Goal: Task Accomplishment & Management: Manage account settings

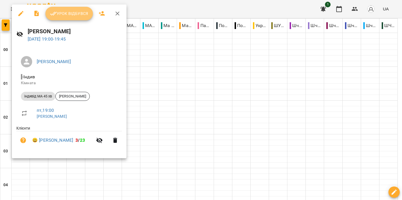
click at [77, 14] on span "Урок відбувся" at bounding box center [69, 13] width 38 height 7
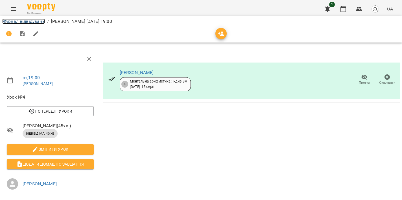
click at [18, 22] on link "Журнал відвідувань" at bounding box center [23, 21] width 43 height 5
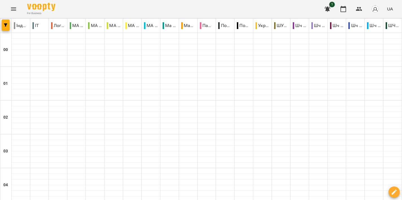
scroll to position [652, 0]
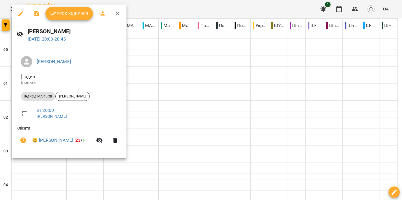
click at [213, 105] on div at bounding box center [201, 100] width 402 height 200
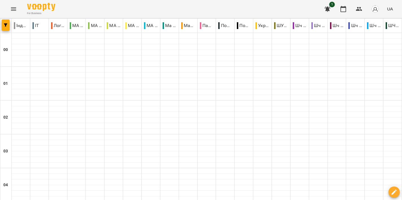
scroll to position [614, 0]
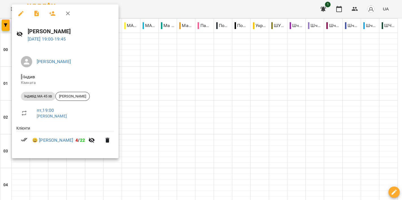
click at [172, 89] on div at bounding box center [201, 100] width 402 height 200
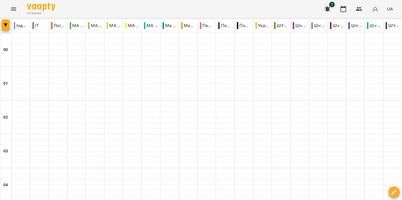
scroll to position [623, 0]
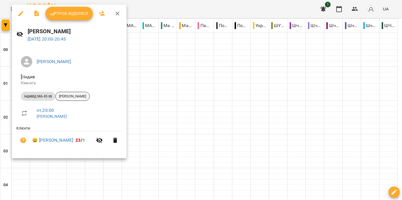
click at [75, 96] on span "[PERSON_NAME]" at bounding box center [73, 96] width 34 height 5
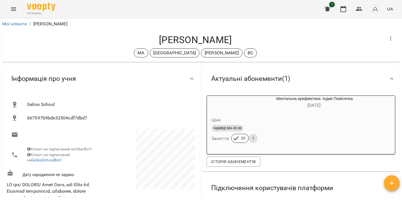
click at [13, 10] on icon "Menu" at bounding box center [13, 8] width 5 height 3
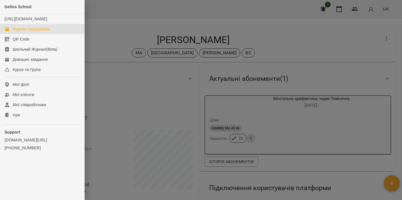
click at [29, 32] on div "Журнал відвідувань" at bounding box center [32, 29] width 38 height 6
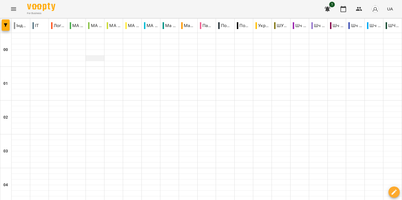
scroll to position [618, 0]
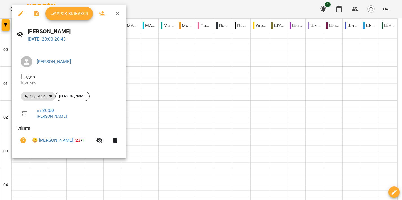
click at [291, 101] on div at bounding box center [201, 100] width 402 height 200
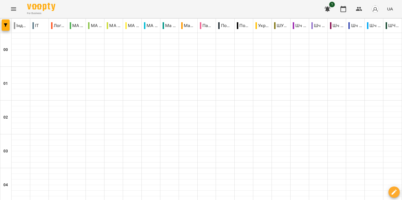
scroll to position [652, 0]
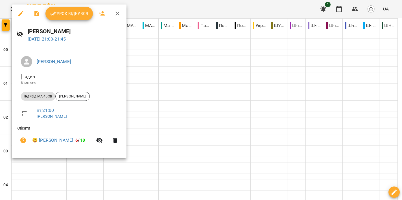
click at [275, 93] on div at bounding box center [201, 100] width 402 height 200
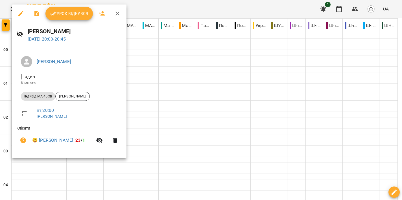
click at [158, 82] on div at bounding box center [201, 100] width 402 height 200
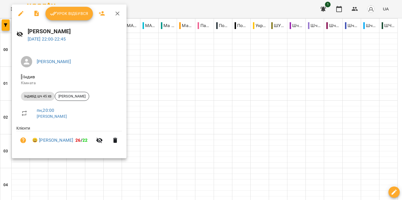
click at [232, 86] on div at bounding box center [201, 100] width 402 height 200
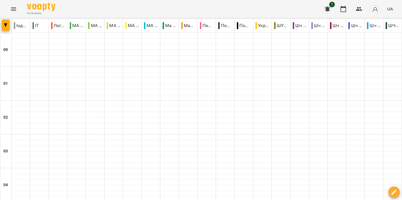
scroll to position [634, 0]
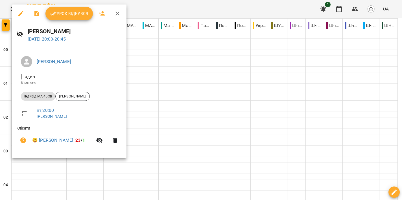
click at [63, 13] on span "Урок відбувся" at bounding box center [69, 13] width 38 height 7
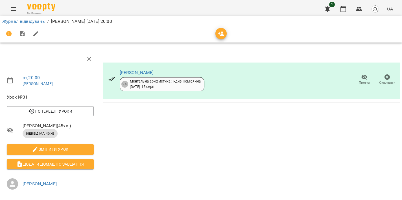
click at [361, 77] on icon "button" at bounding box center [364, 77] width 6 height 5
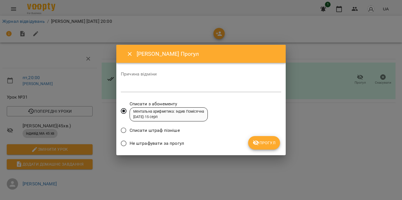
click at [267, 141] on span "Прогул" at bounding box center [263, 143] width 23 height 7
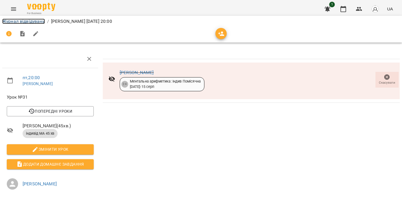
click at [25, 23] on link "Журнал відвідувань" at bounding box center [23, 21] width 43 height 5
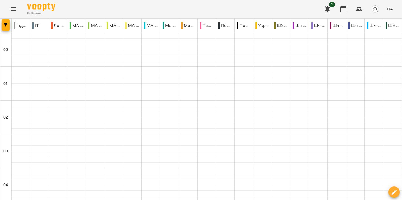
scroll to position [636, 0]
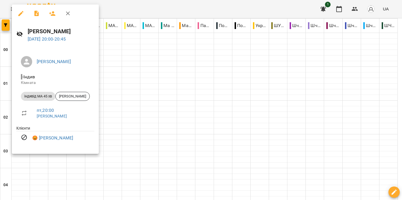
click at [205, 96] on div at bounding box center [201, 100] width 402 height 200
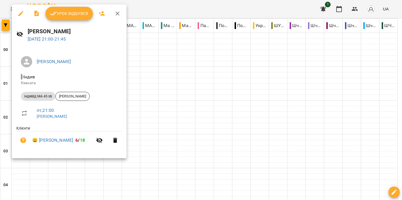
click at [258, 110] on div at bounding box center [201, 100] width 402 height 200
